Goal: Task Accomplishment & Management: Use online tool/utility

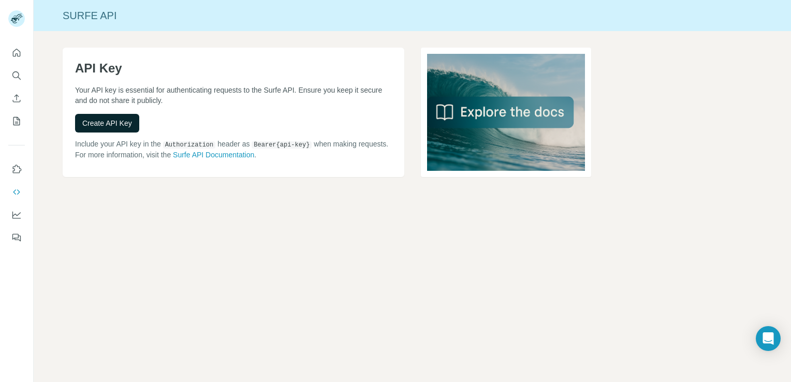
click at [103, 118] on span "Create API Key" at bounding box center [107, 123] width 50 height 10
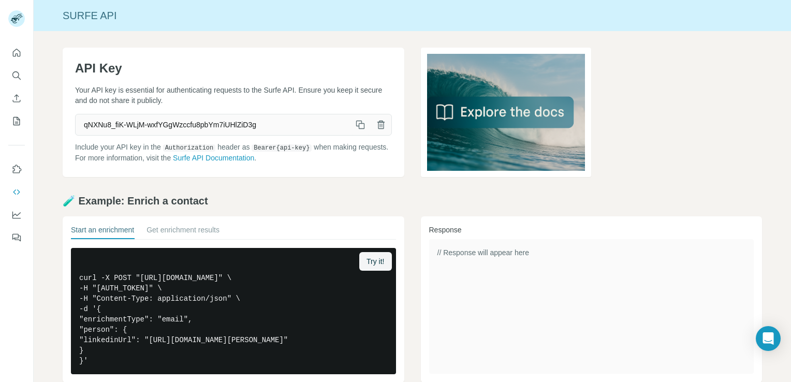
click at [350, 129] on button "button" at bounding box center [360, 124] width 21 height 21
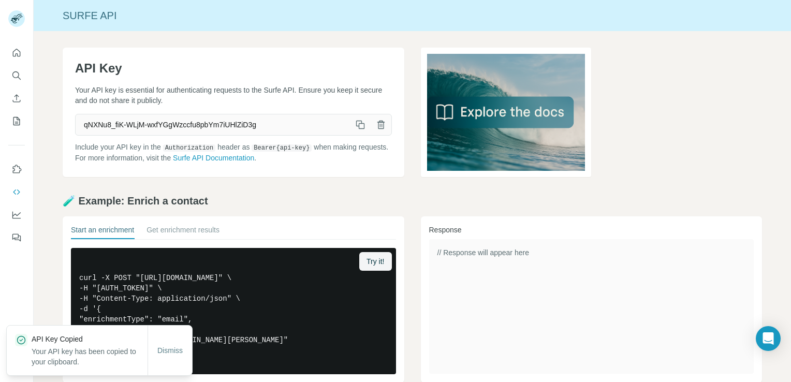
scroll to position [160, 0]
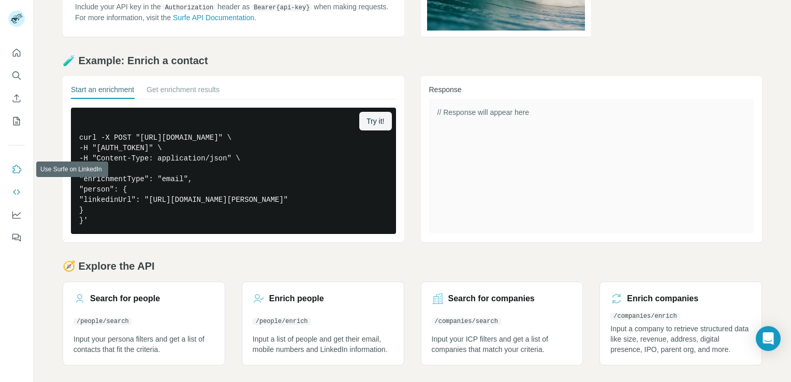
click at [16, 168] on icon "Use Surfe on LinkedIn" at bounding box center [16, 169] width 10 height 10
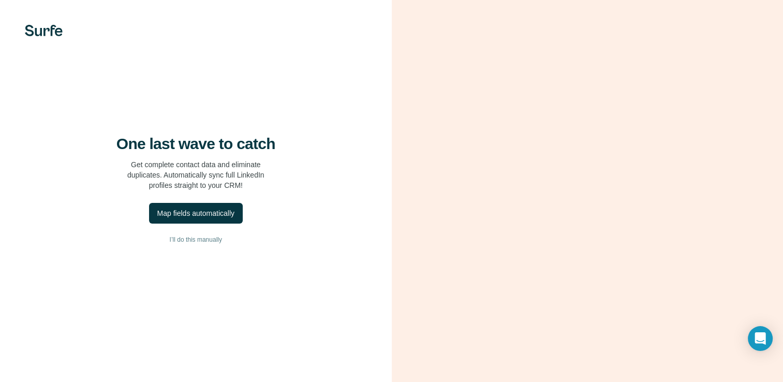
click at [341, 172] on div "One last wave to catch Get complete contact data and eliminate duplicates. Auto…" at bounding box center [196, 163] width 350 height 56
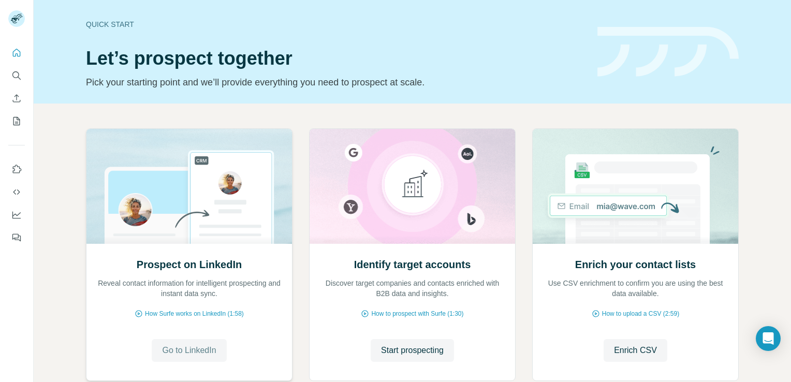
click at [193, 345] on span "Go to LinkedIn" at bounding box center [189, 350] width 54 height 12
